Goal: Transaction & Acquisition: Obtain resource

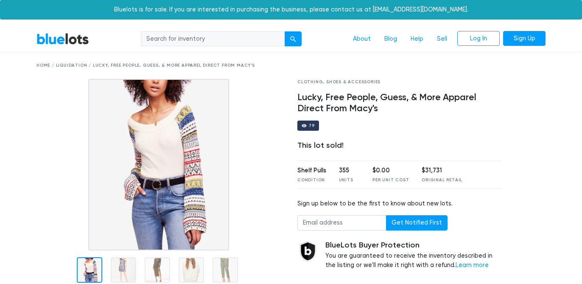
click at [76, 37] on link "BlueLots" at bounding box center [63, 39] width 53 height 12
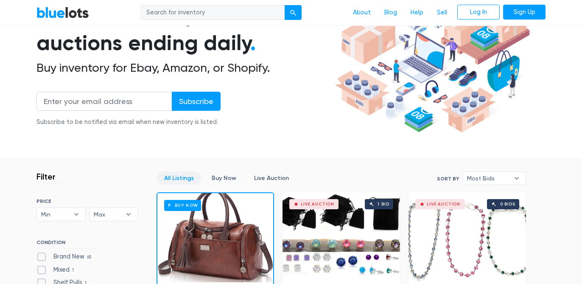
scroll to position [122, 0]
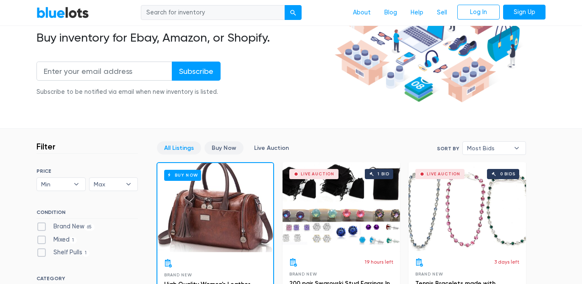
click at [232, 150] on link "Buy Now" at bounding box center [224, 147] width 39 height 13
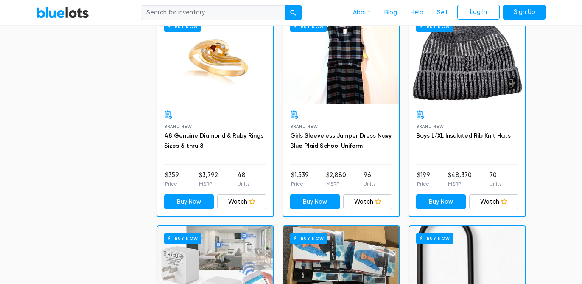
scroll to position [697, 0]
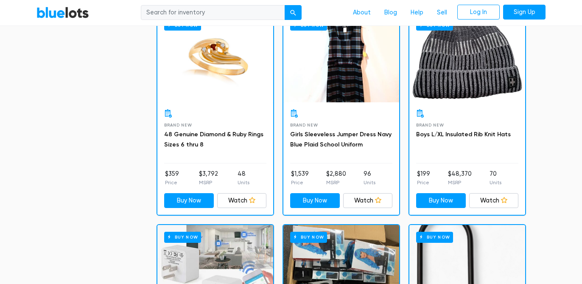
click at [229, 66] on div "Buy Now" at bounding box center [215, 57] width 116 height 89
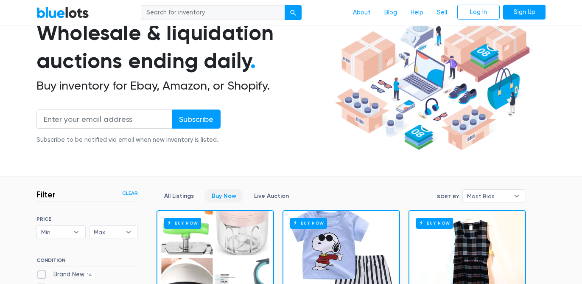
scroll to position [0, 0]
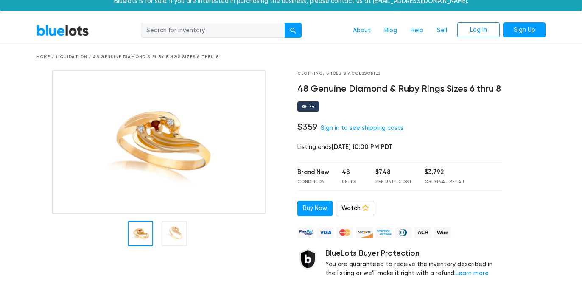
scroll to position [10, 0]
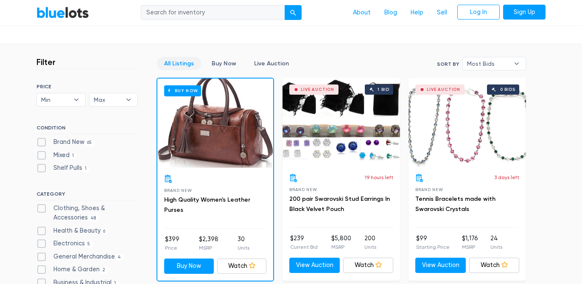
scroll to position [208, 0]
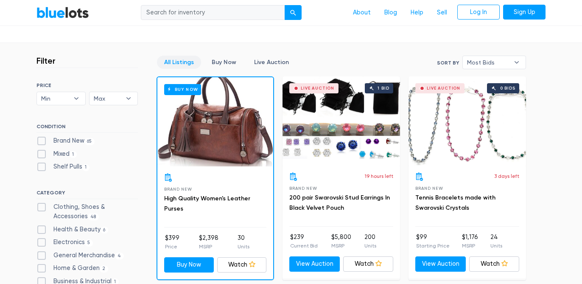
click at [41, 204] on label "Clothing, Shoes & Accessories 48" at bounding box center [87, 211] width 101 height 18
click at [41, 204] on Accessories"] "Clothing, Shoes & Accessories 48" at bounding box center [40, 205] width 6 height 6
checkbox Accessories"] "true"
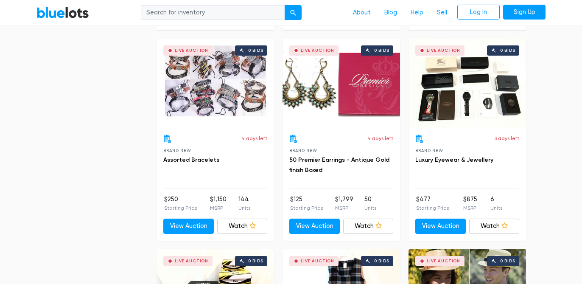
scroll to position [1723, 0]
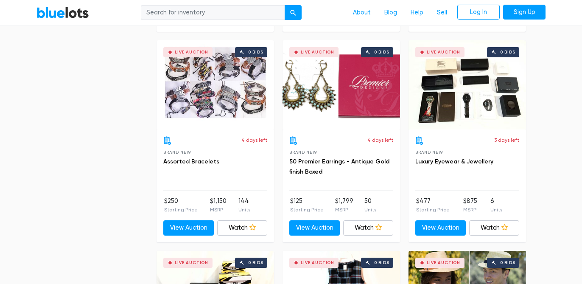
click at [344, 96] on div "Live Auction 0 bids" at bounding box center [342, 84] width 118 height 89
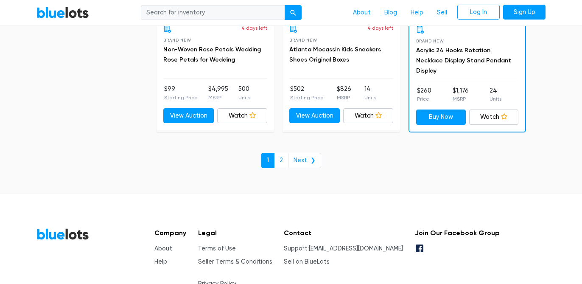
scroll to position [3775, 0]
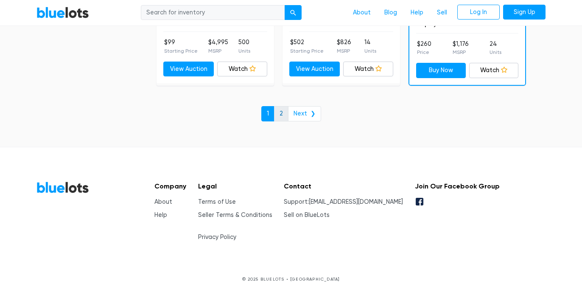
click at [285, 109] on link "2" at bounding box center [281, 113] width 14 height 15
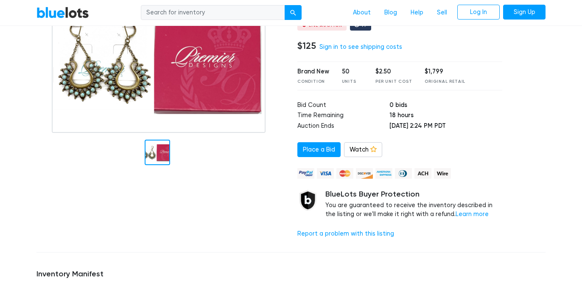
scroll to position [319, 0]
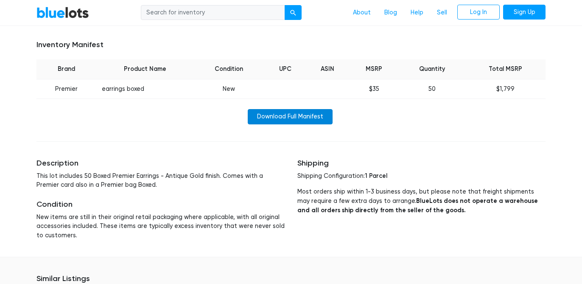
click at [278, 119] on link "Download Full Manifest" at bounding box center [290, 116] width 85 height 15
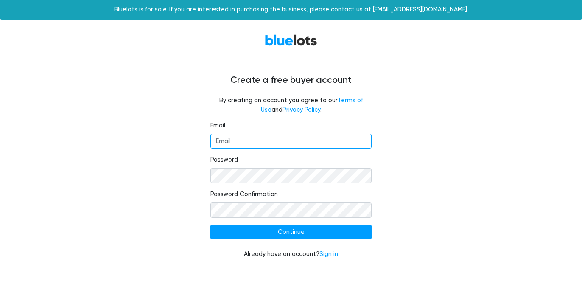
click at [270, 140] on input "Email" at bounding box center [291, 141] width 161 height 15
click at [293, 112] on link "Privacy Policy" at bounding box center [302, 109] width 38 height 7
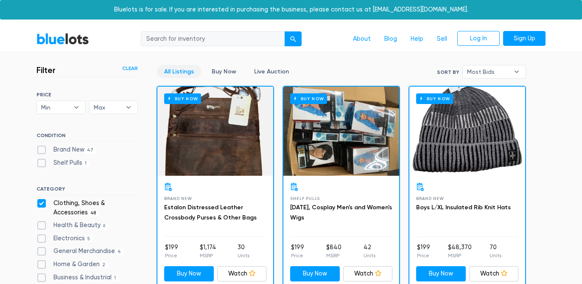
click at [214, 150] on div "Buy Now" at bounding box center [215, 131] width 116 height 89
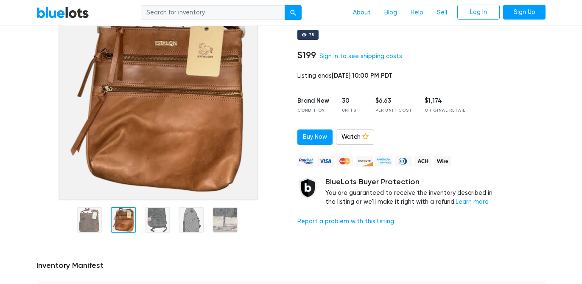
scroll to position [87, 0]
